Goal: Task Accomplishment & Management: Use online tool/utility

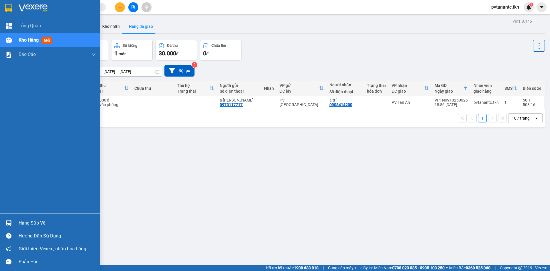
click at [34, 222] on div "Hàng sắp về" at bounding box center [57, 222] width 77 height 9
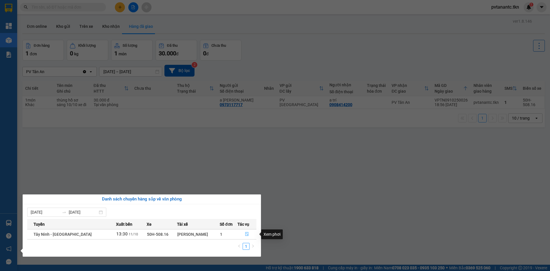
click at [245, 234] on icon "file-done" at bounding box center [247, 234] width 4 height 4
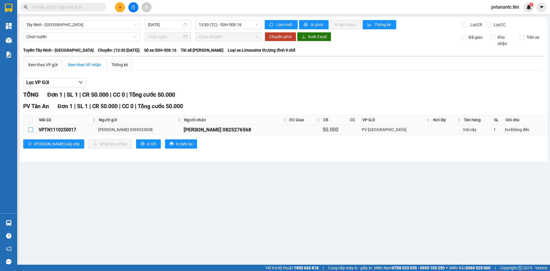
click at [30, 130] on input "checkbox" at bounding box center [30, 129] width 5 height 5
checkbox input "true"
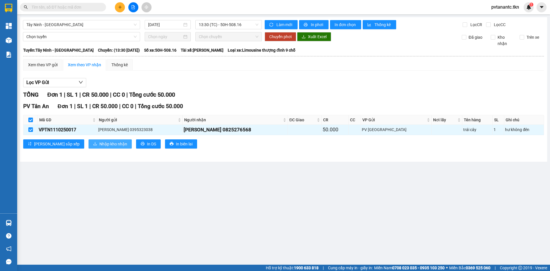
click at [99, 145] on span "Nhập kho nhận" at bounding box center [113, 144] width 28 height 6
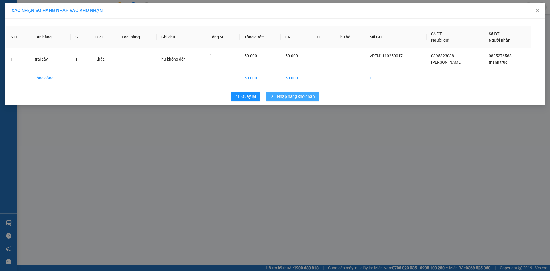
click at [281, 99] on span "Nhập hàng kho nhận" at bounding box center [296, 96] width 38 height 6
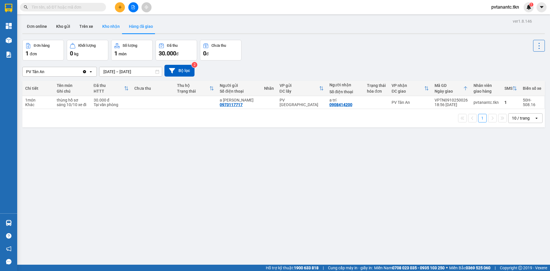
click at [112, 25] on button "Kho nhận" at bounding box center [111, 26] width 27 height 14
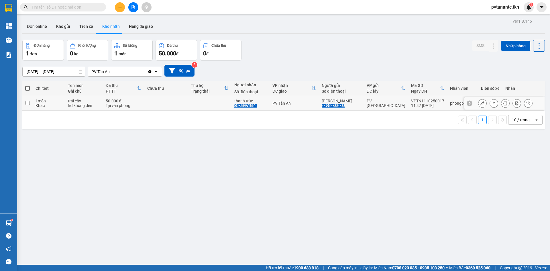
click at [27, 103] on input "checkbox" at bounding box center [27, 102] width 4 height 4
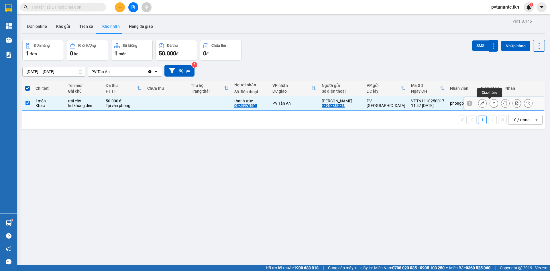
click at [492, 102] on icon at bounding box center [493, 102] width 3 height 3
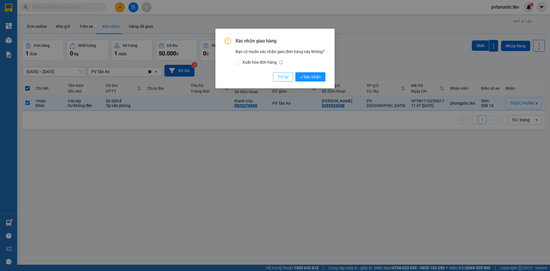
click at [287, 77] on span "Trở lại" at bounding box center [282, 77] width 11 height 6
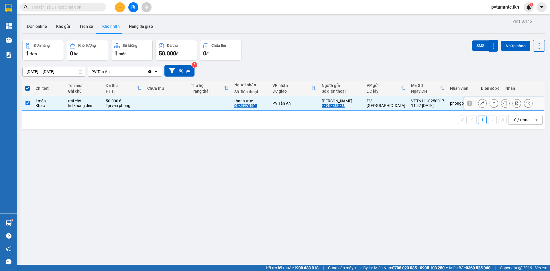
click at [28, 103] on input "checkbox" at bounding box center [27, 102] width 4 height 4
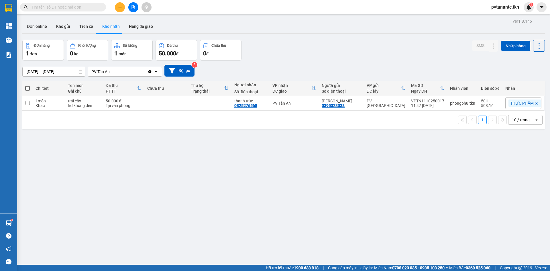
click at [188, 173] on div "ver 1.8.146 Đơn online Kho gửi Trên xe [PERSON_NAME] Hàng đã [PERSON_NAME] hàng…" at bounding box center [283, 152] width 527 height 271
click at [27, 103] on input "checkbox" at bounding box center [27, 102] width 4 height 4
checkbox input "true"
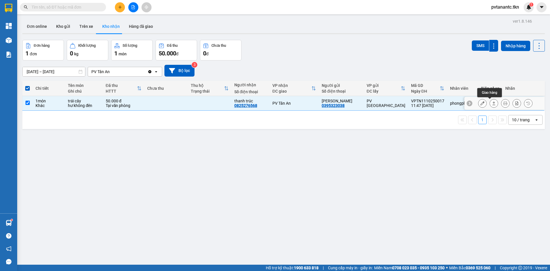
click at [492, 102] on button at bounding box center [494, 103] width 8 height 10
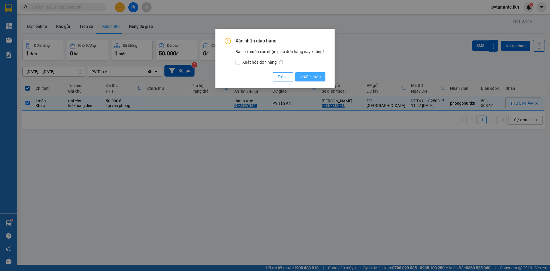
click at [313, 78] on span "Xác nhận" at bounding box center [310, 77] width 21 height 6
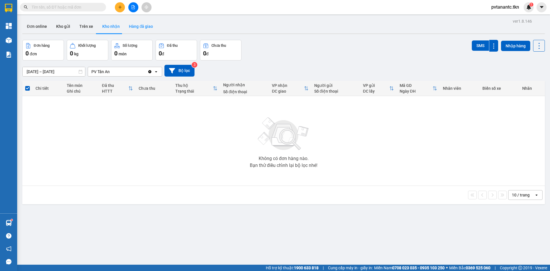
click at [133, 27] on button "Hàng đã giao" at bounding box center [140, 26] width 33 height 14
